Goal: Navigation & Orientation: Understand site structure

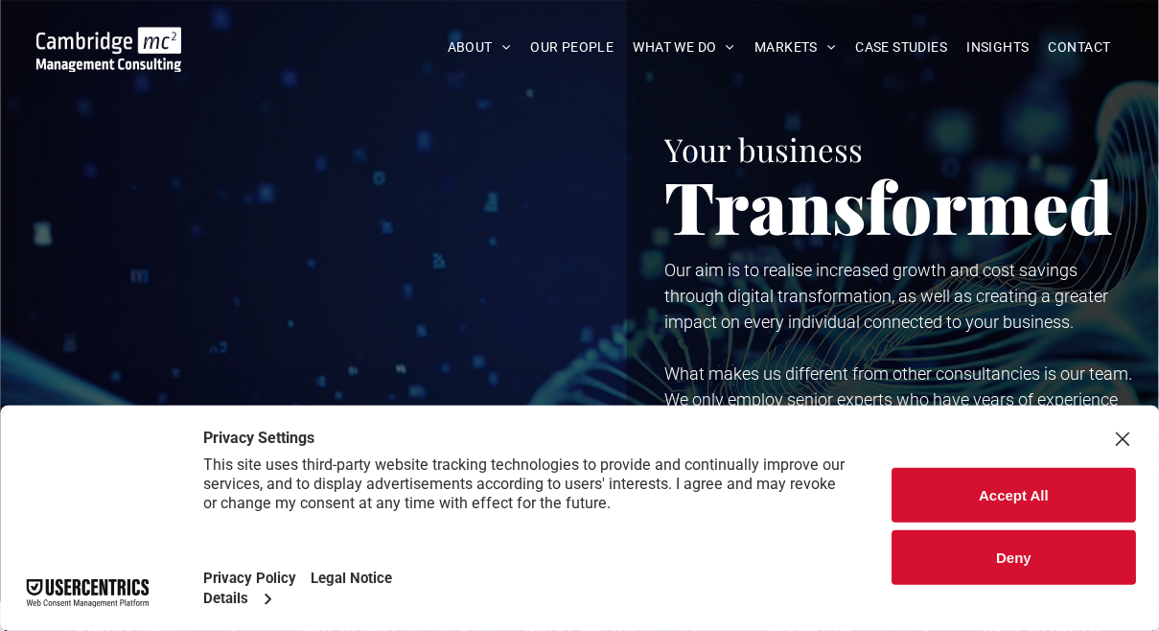
click at [1126, 452] on div "Close Layer" at bounding box center [1122, 438] width 27 height 27
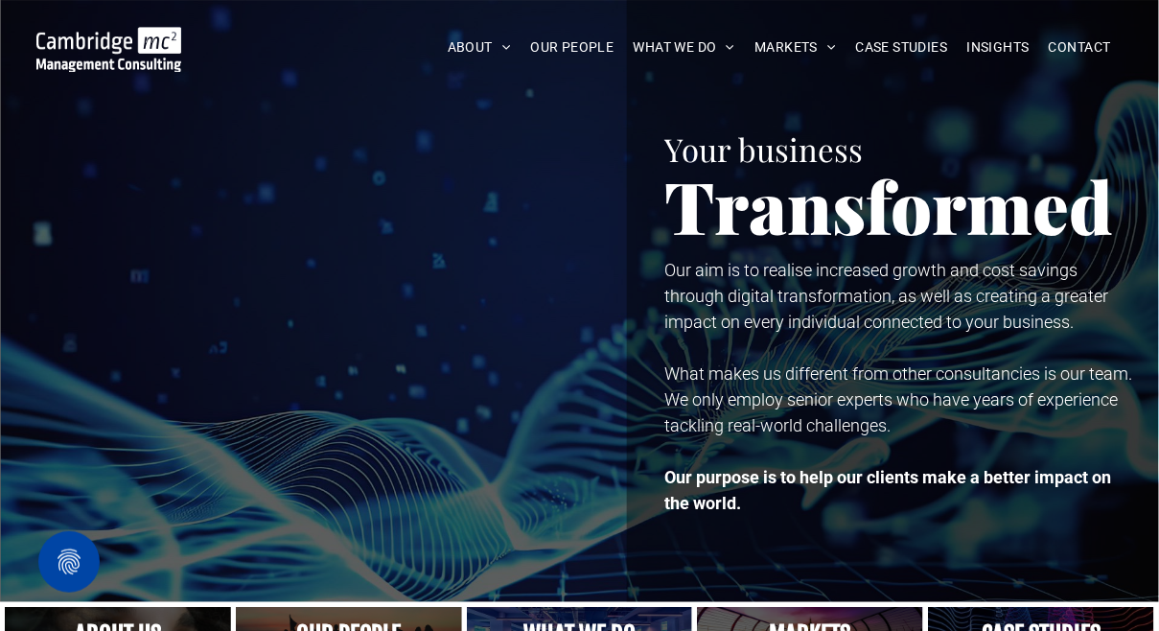
click at [566, 40] on link "OUR PEOPLE" at bounding box center [571, 48] width 103 height 30
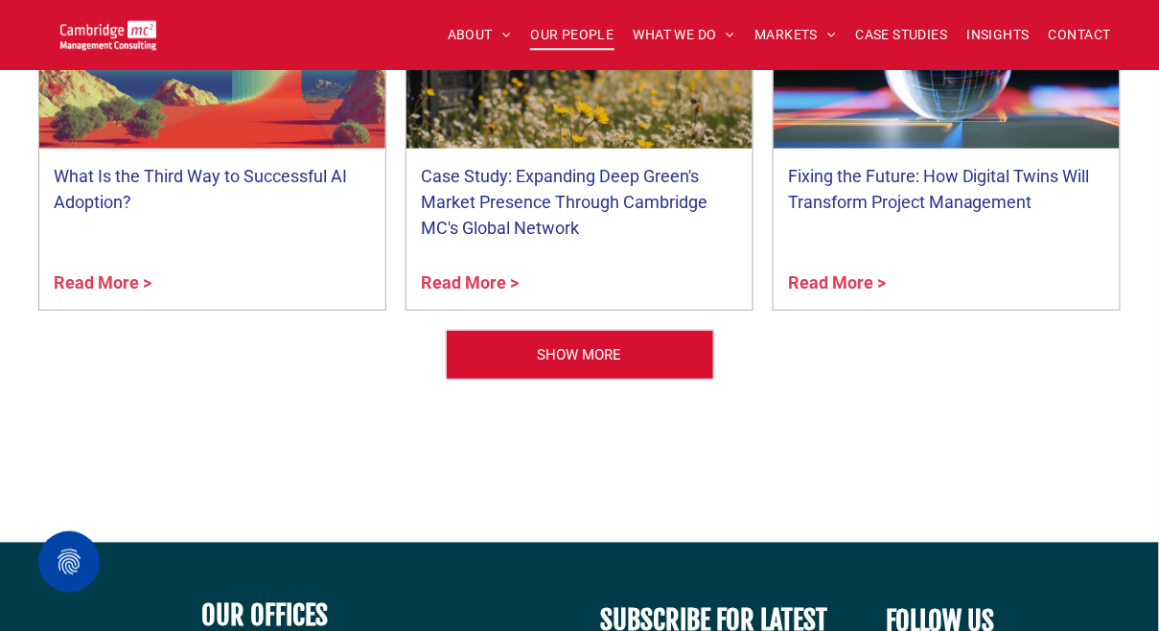
scroll to position [7906, 0]
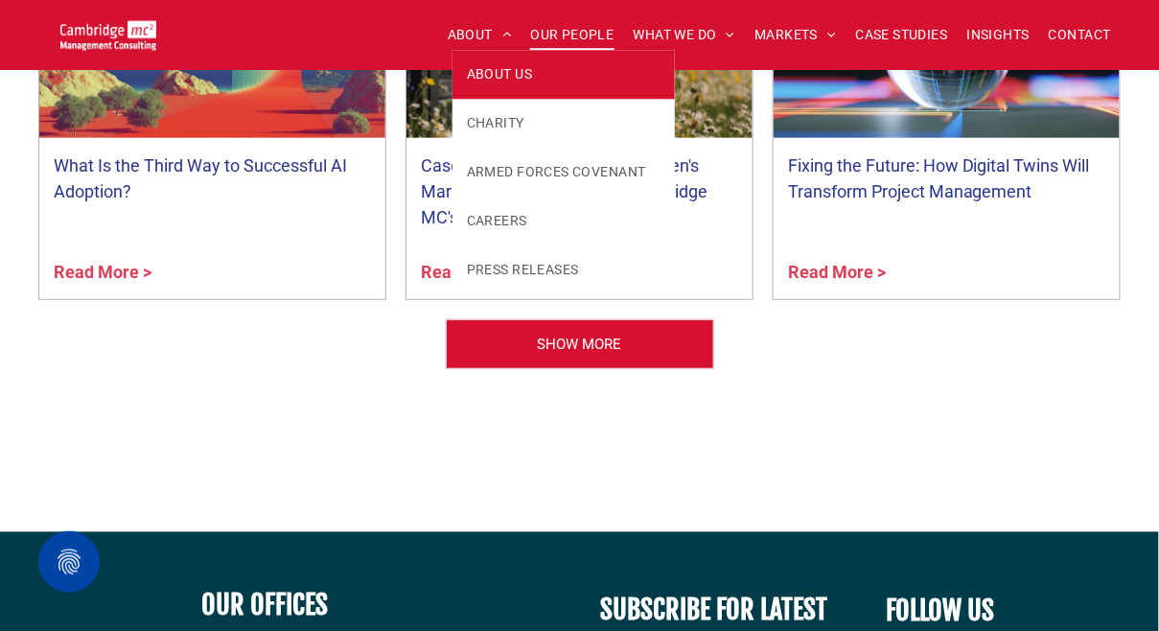
click at [471, 75] on span "ABOUT US" at bounding box center [499, 74] width 65 height 20
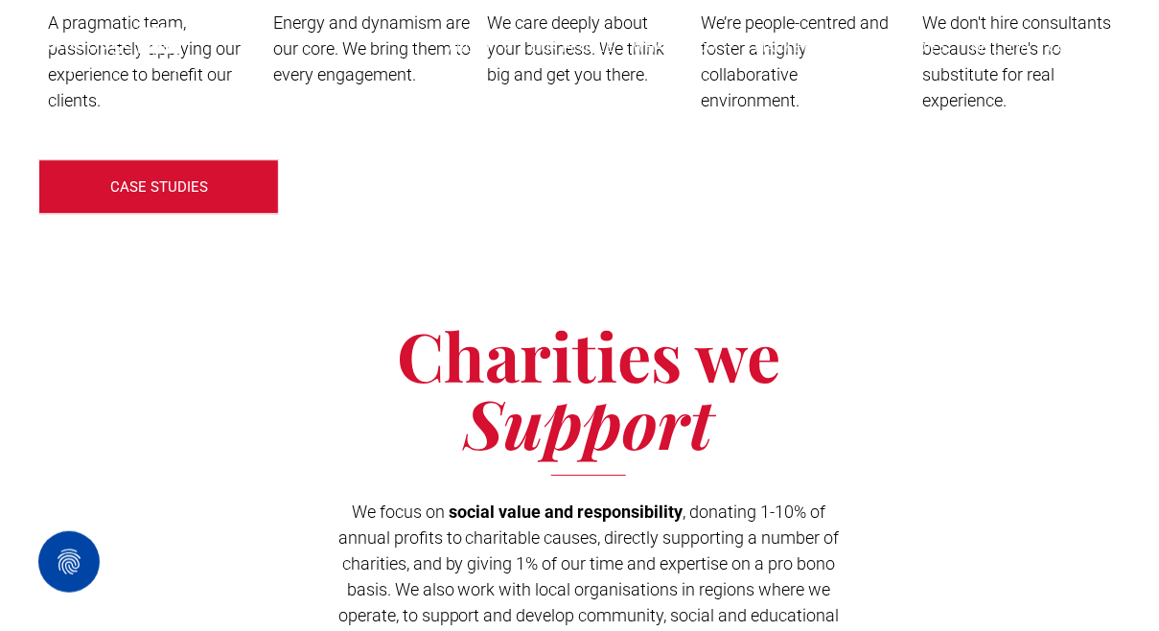
scroll to position [3235, 0]
